Goal: Task Accomplishment & Management: Use online tool/utility

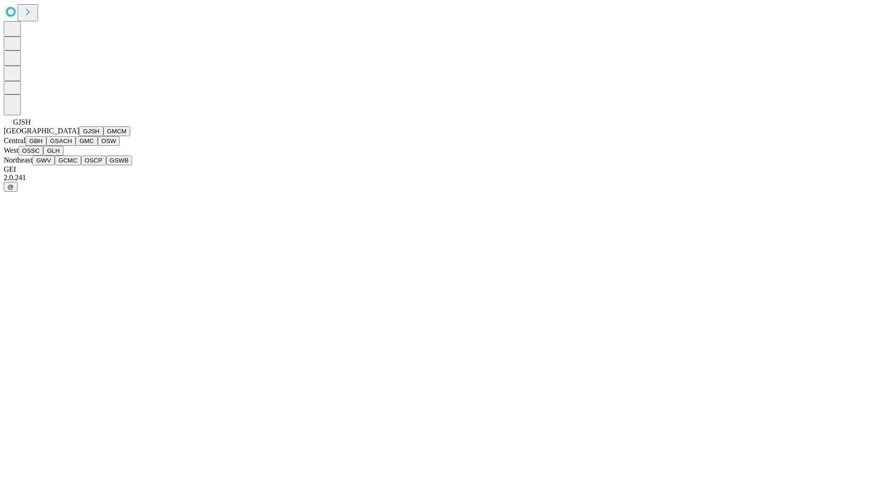
click at [79, 136] on button "GJSH" at bounding box center [91, 131] width 24 height 10
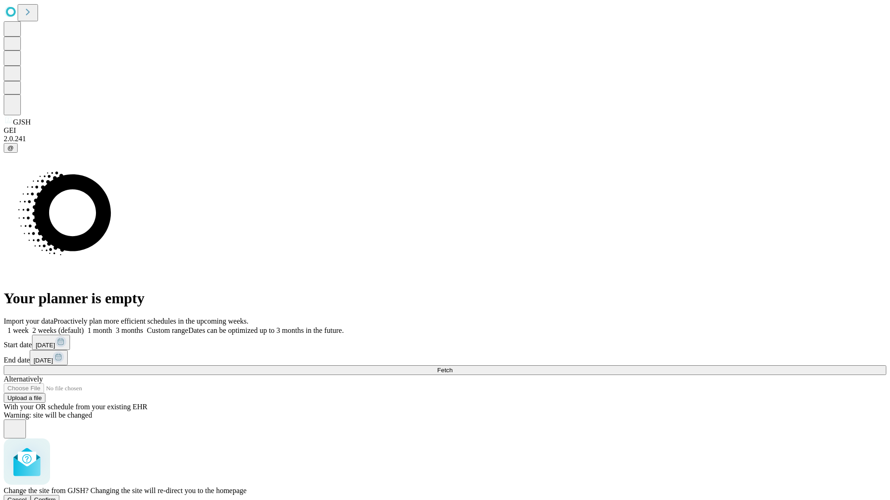
click at [56, 497] on span "Confirm" at bounding box center [45, 500] width 22 height 7
click at [84, 327] on label "2 weeks (default)" at bounding box center [56, 331] width 55 height 8
click at [452, 367] on span "Fetch" at bounding box center [444, 370] width 15 height 7
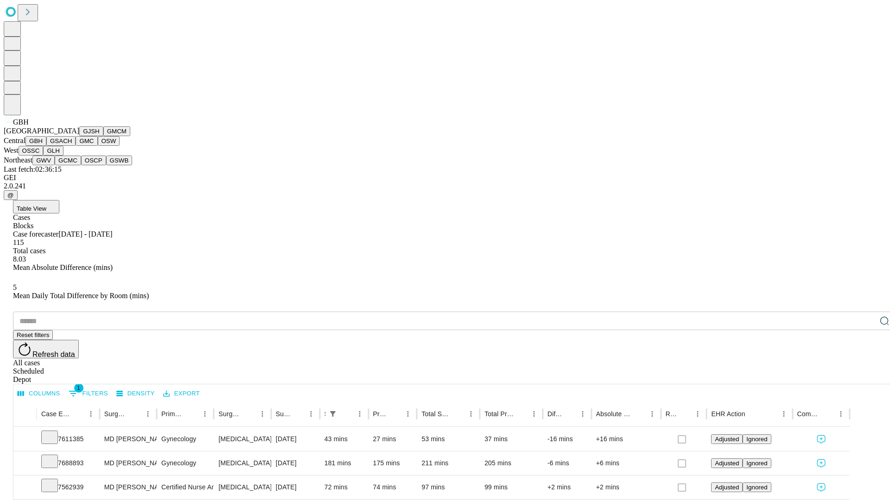
click at [72, 146] on button "GSACH" at bounding box center [60, 141] width 29 height 10
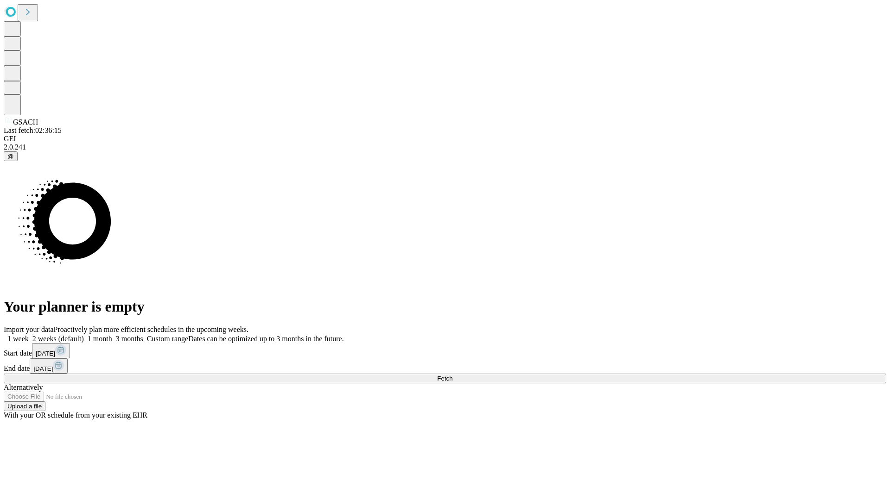
click at [84, 335] on label "2 weeks (default)" at bounding box center [56, 339] width 55 height 8
click at [452, 375] on span "Fetch" at bounding box center [444, 378] width 15 height 7
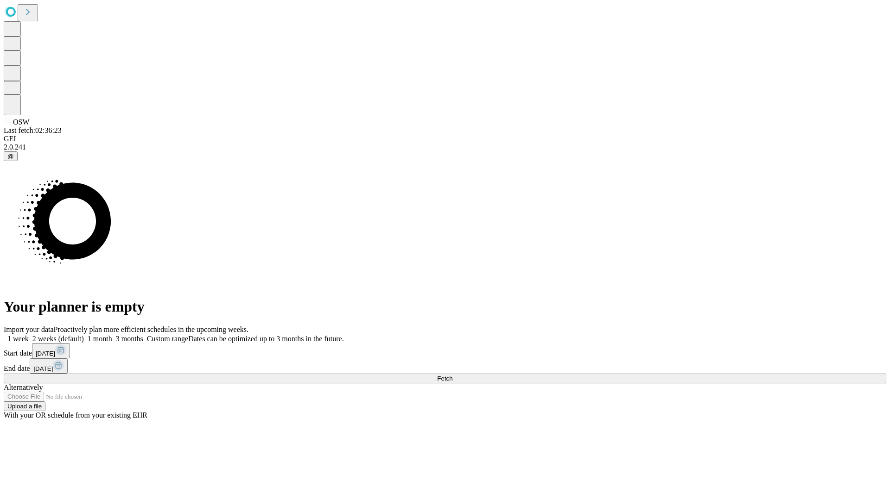
click at [84, 335] on label "2 weeks (default)" at bounding box center [56, 339] width 55 height 8
click at [452, 375] on span "Fetch" at bounding box center [444, 378] width 15 height 7
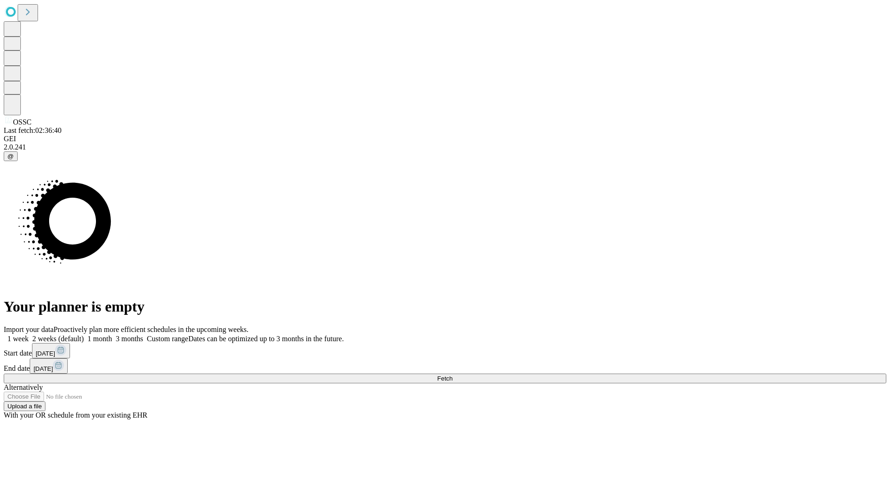
click at [84, 335] on label "2 weeks (default)" at bounding box center [56, 339] width 55 height 8
click at [452, 375] on span "Fetch" at bounding box center [444, 378] width 15 height 7
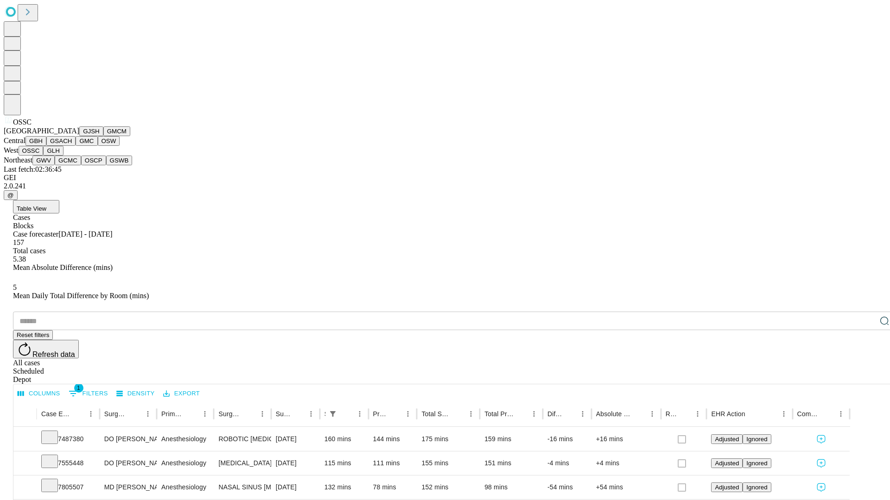
click at [63, 156] on button "GLH" at bounding box center [53, 151] width 20 height 10
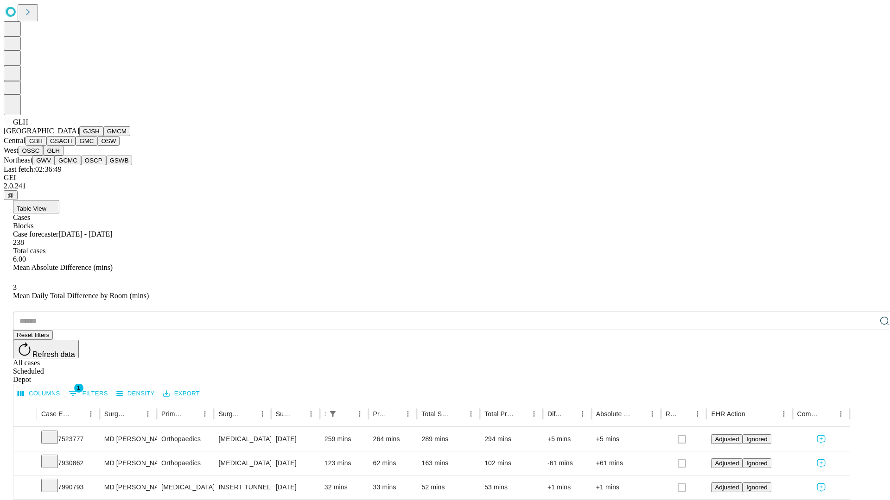
click at [55, 165] on button "GWV" at bounding box center [43, 161] width 22 height 10
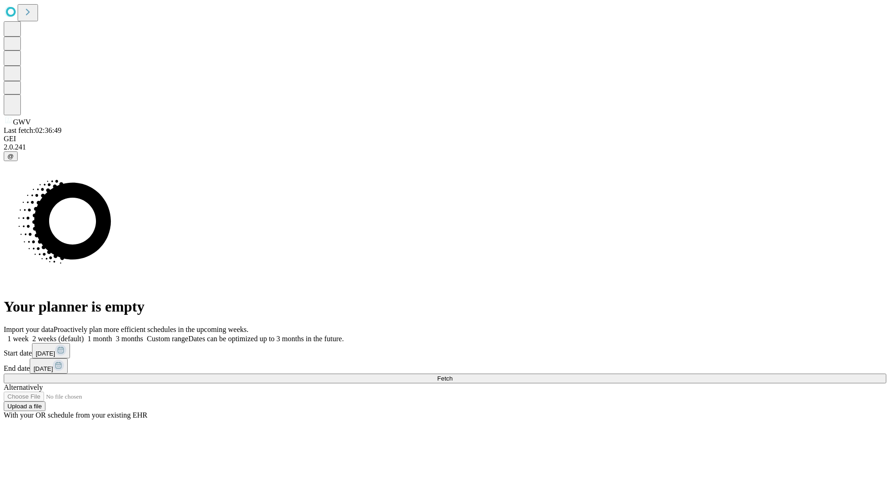
click at [84, 335] on label "2 weeks (default)" at bounding box center [56, 339] width 55 height 8
click at [452, 375] on span "Fetch" at bounding box center [444, 378] width 15 height 7
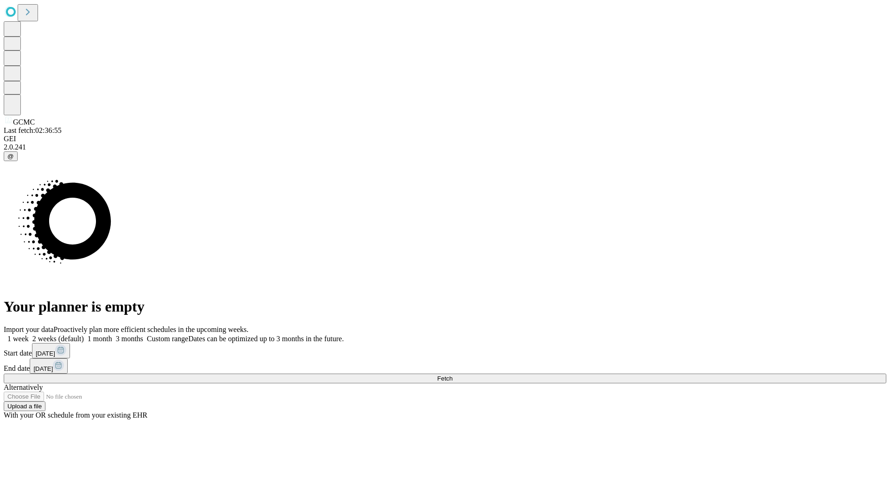
click at [84, 335] on label "2 weeks (default)" at bounding box center [56, 339] width 55 height 8
click at [452, 375] on span "Fetch" at bounding box center [444, 378] width 15 height 7
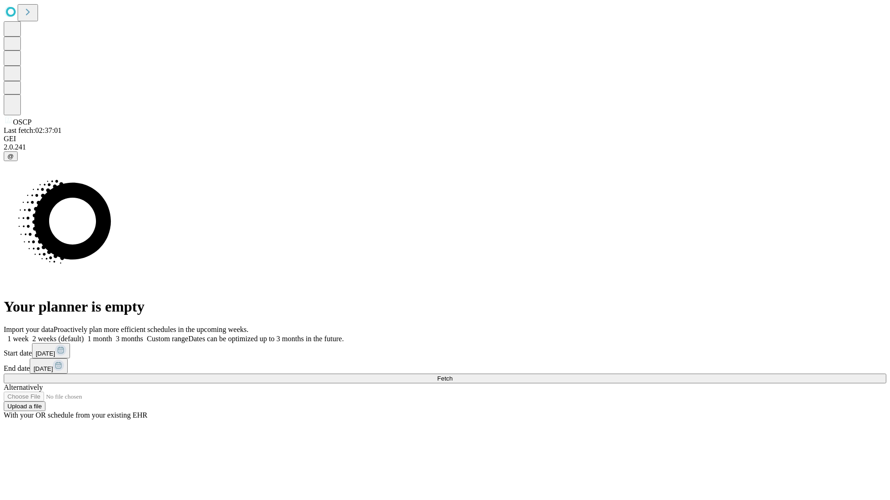
click at [84, 335] on label "2 weeks (default)" at bounding box center [56, 339] width 55 height 8
click at [452, 375] on span "Fetch" at bounding box center [444, 378] width 15 height 7
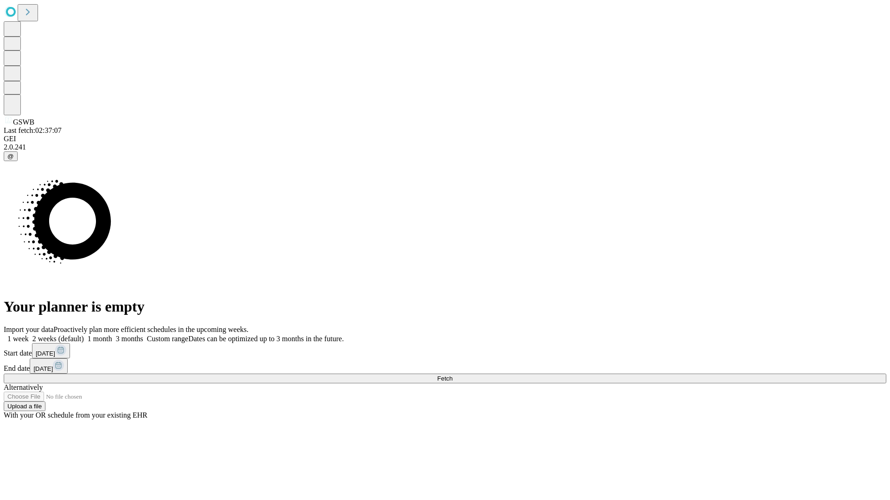
click at [84, 335] on label "2 weeks (default)" at bounding box center [56, 339] width 55 height 8
click at [452, 375] on span "Fetch" at bounding box center [444, 378] width 15 height 7
